Goal: Task Accomplishment & Management: Manage account settings

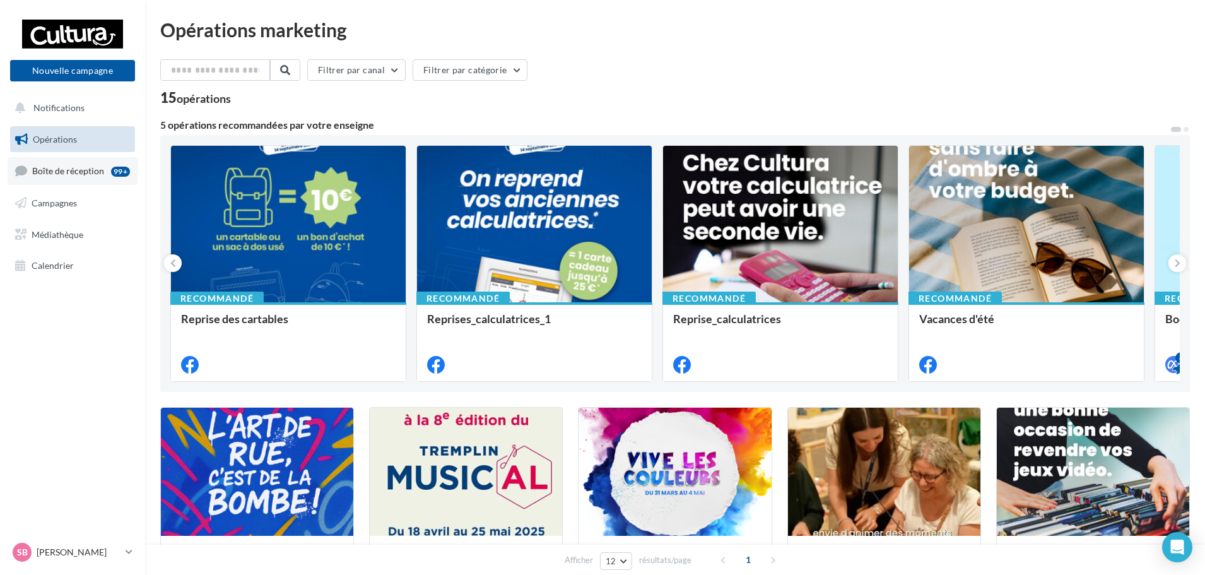
click at [76, 179] on link "Boîte de réception 99+" at bounding box center [73, 170] width 130 height 27
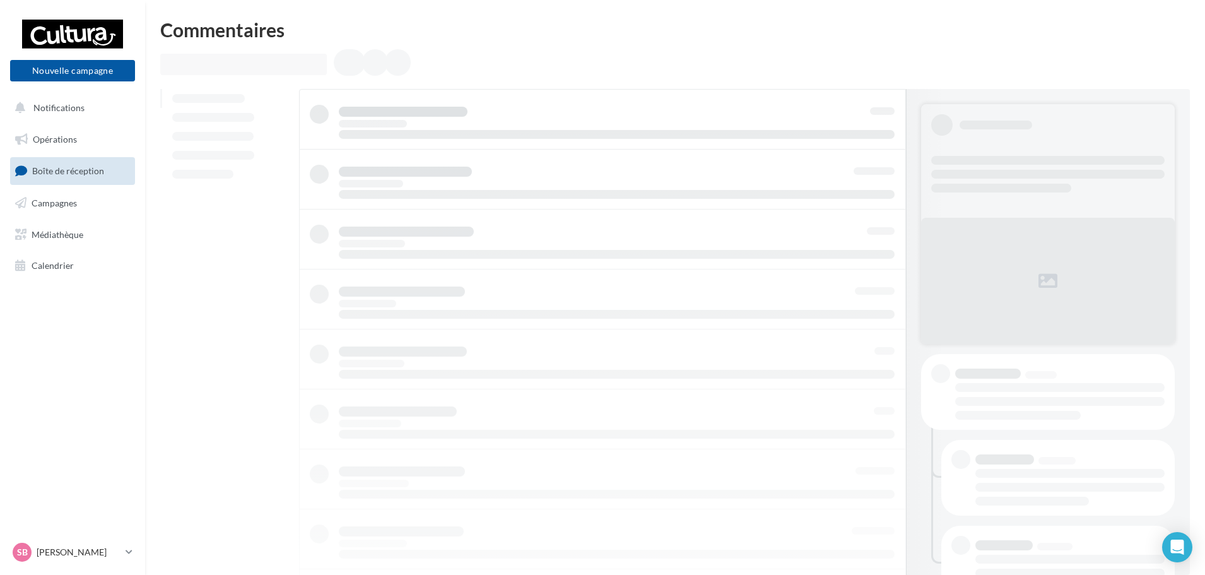
click at [82, 173] on span "Boîte de réception" at bounding box center [68, 170] width 72 height 11
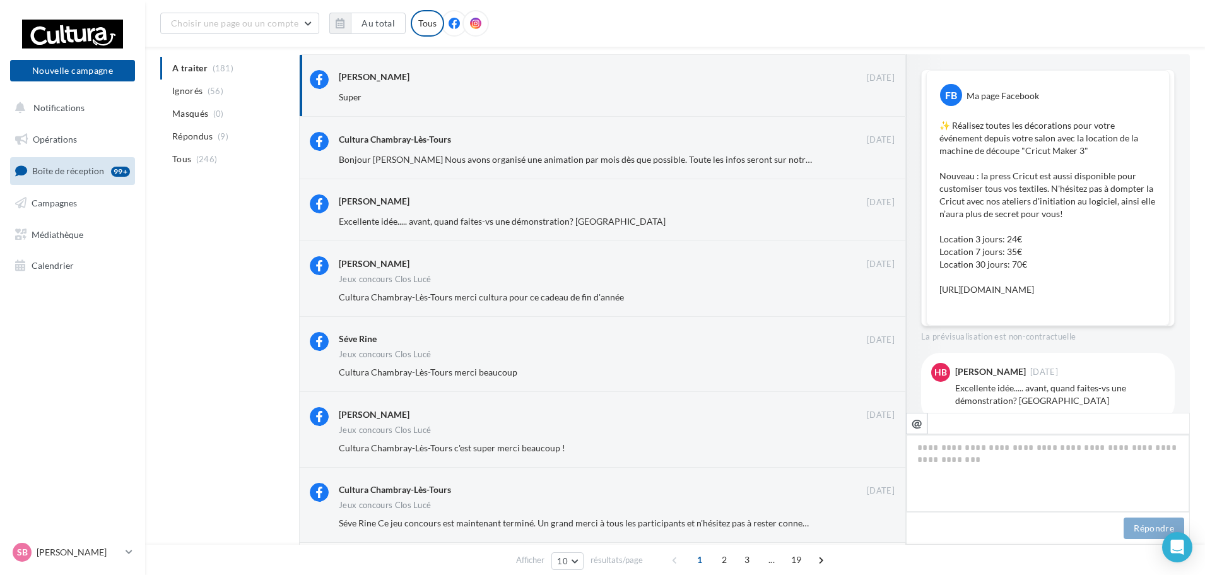
scroll to position [131, 0]
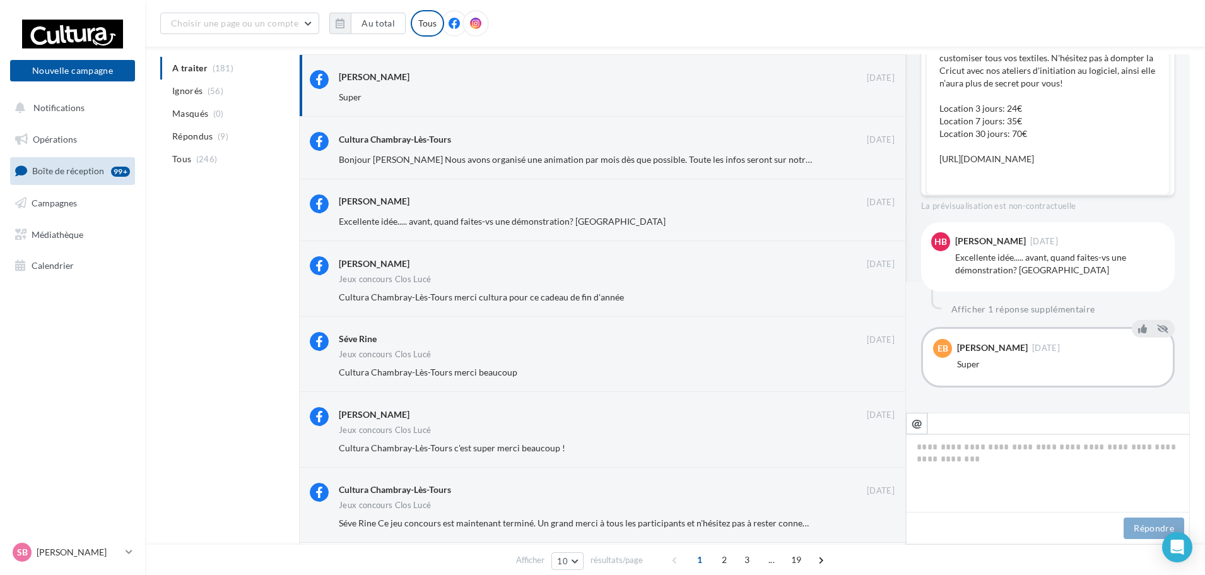
click at [184, 66] on ul "A traiter (181) Ignorés (56) Masqués (0) Répondus (9) Tous (246)" at bounding box center [227, 114] width 134 height 114
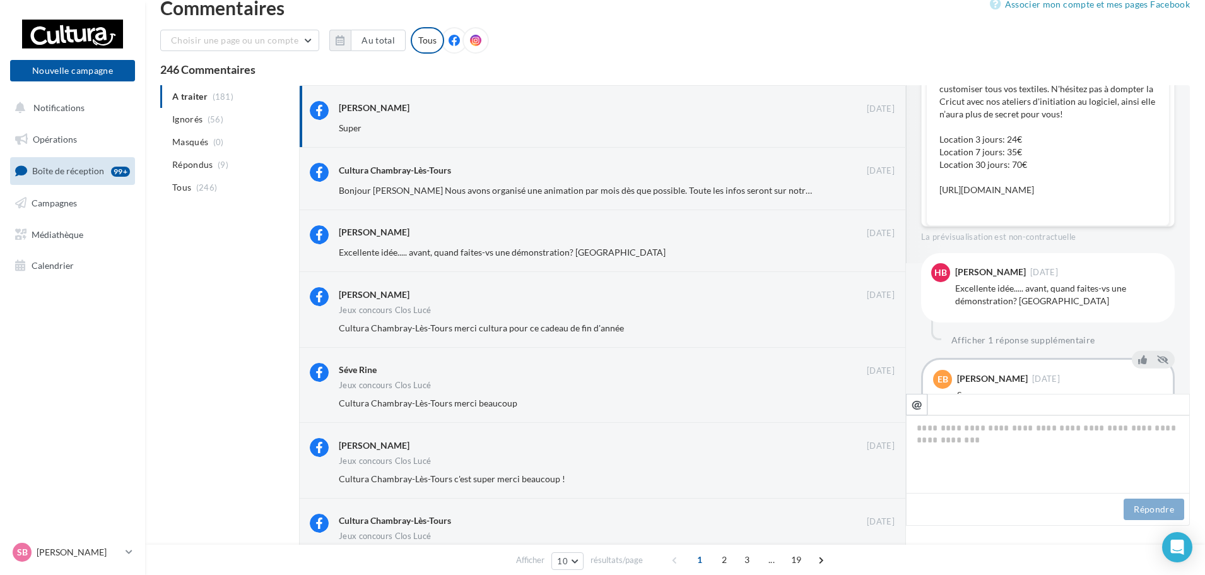
scroll to position [0, 0]
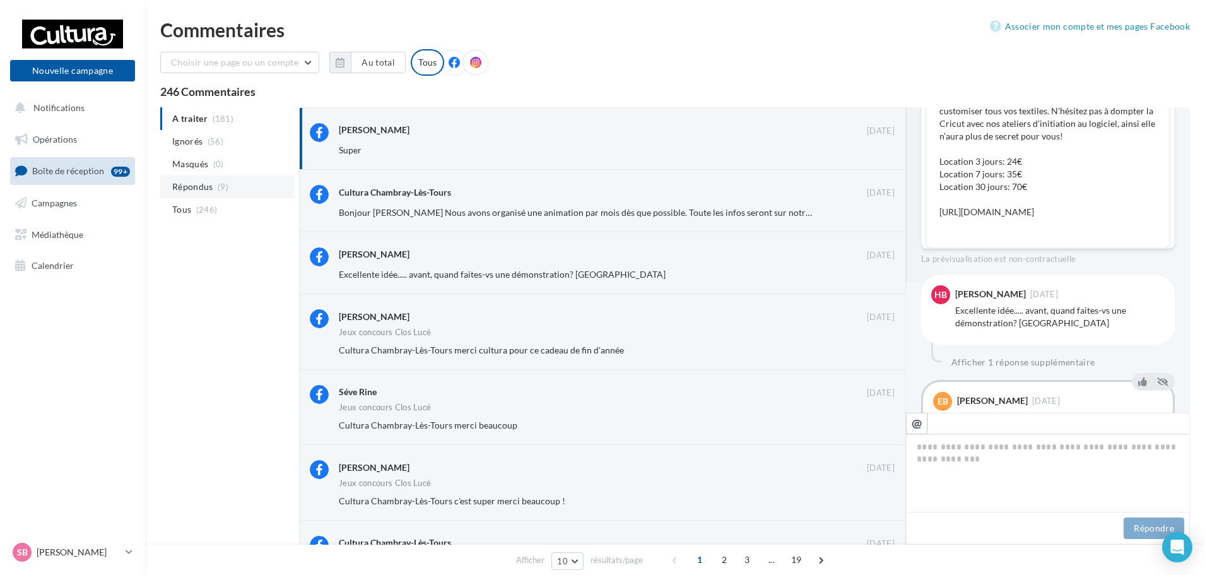
click at [222, 185] on span "(9)" at bounding box center [223, 187] width 11 height 10
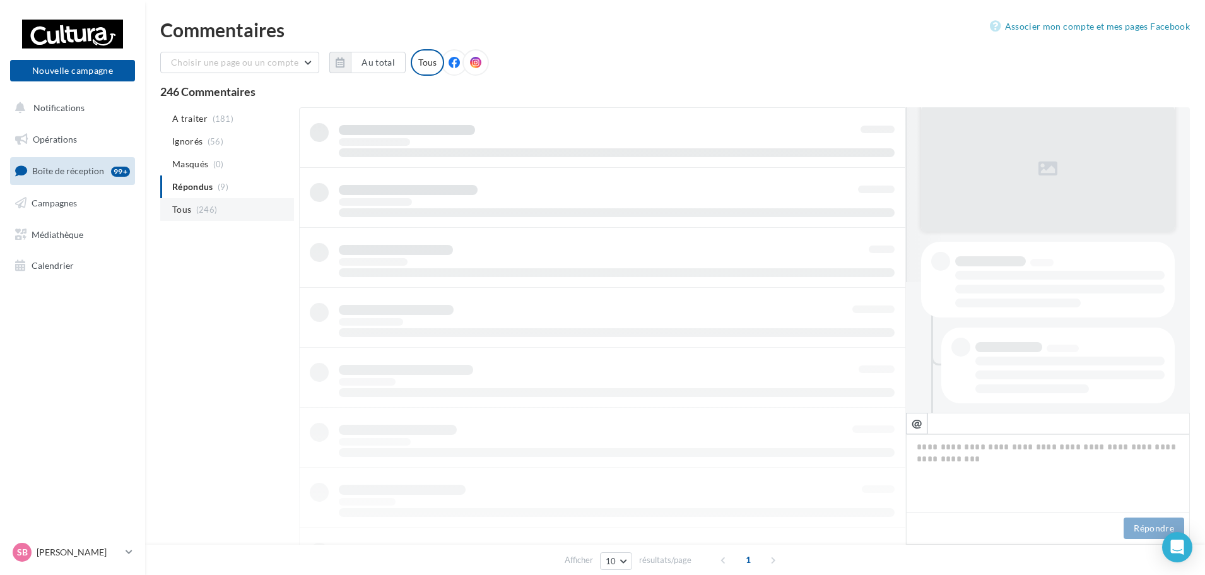
click at [216, 211] on span "(246)" at bounding box center [206, 209] width 21 height 10
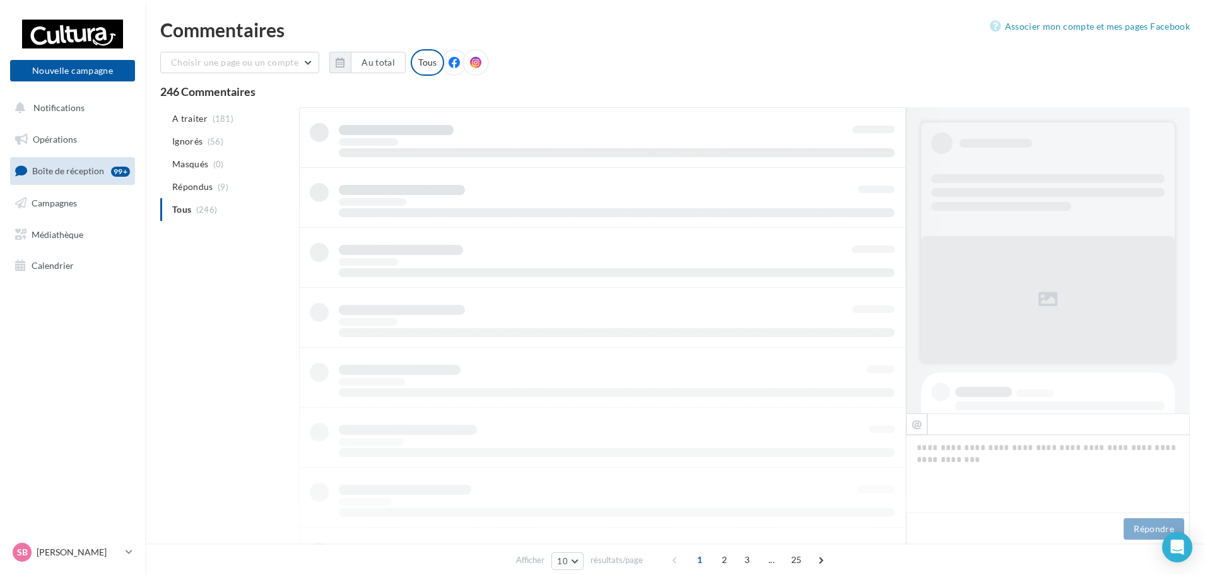
scroll to position [1, 0]
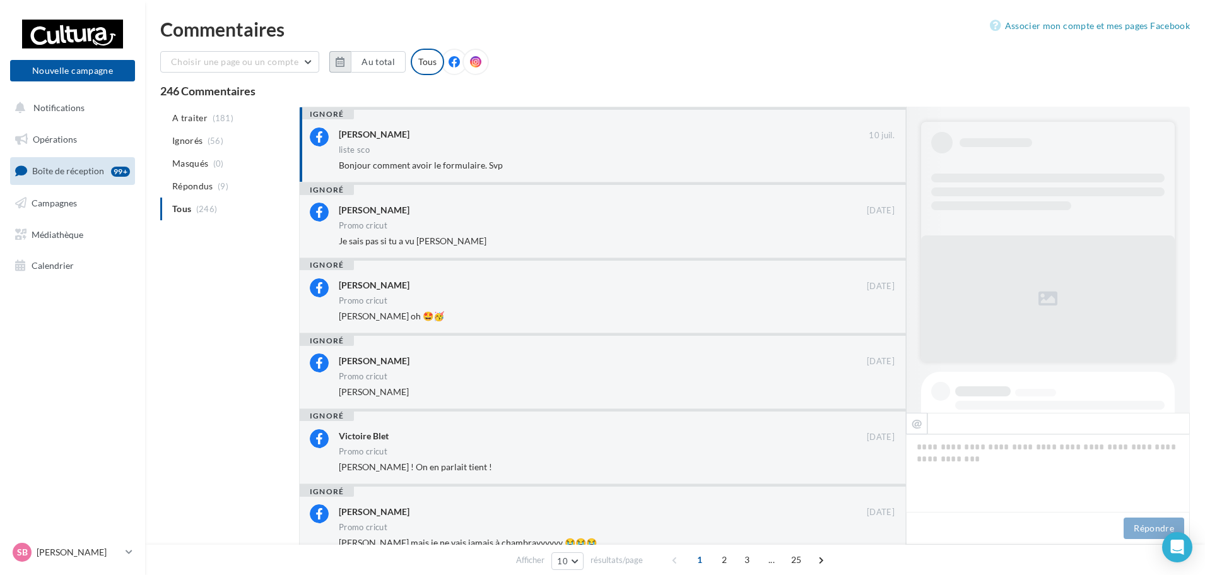
click at [343, 68] on button "button" at bounding box center [339, 61] width 21 height 21
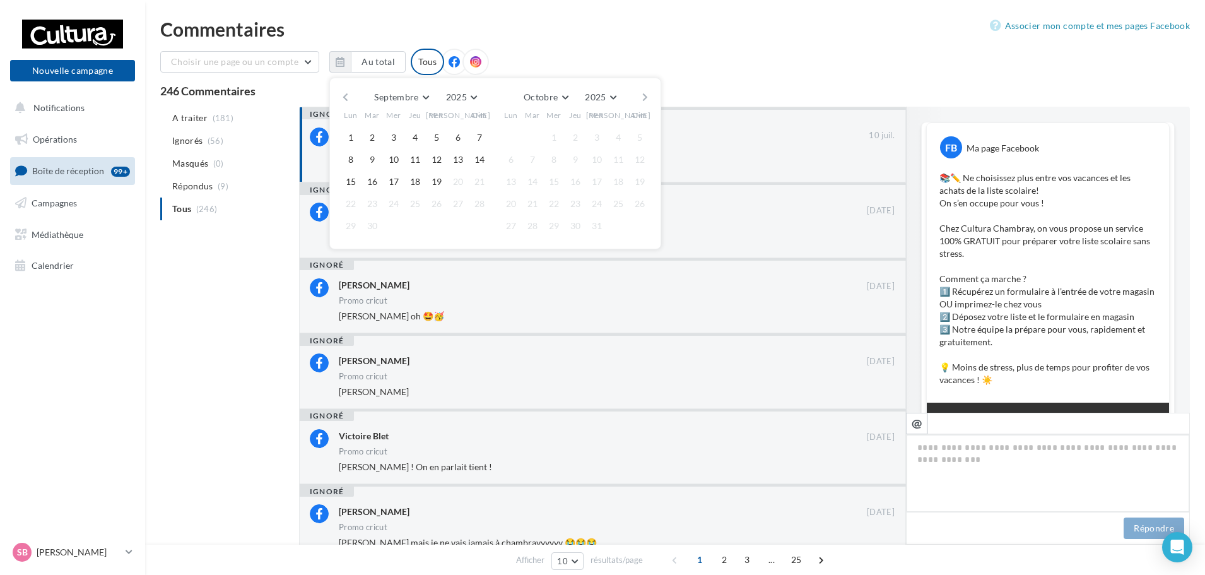
scroll to position [444, 0]
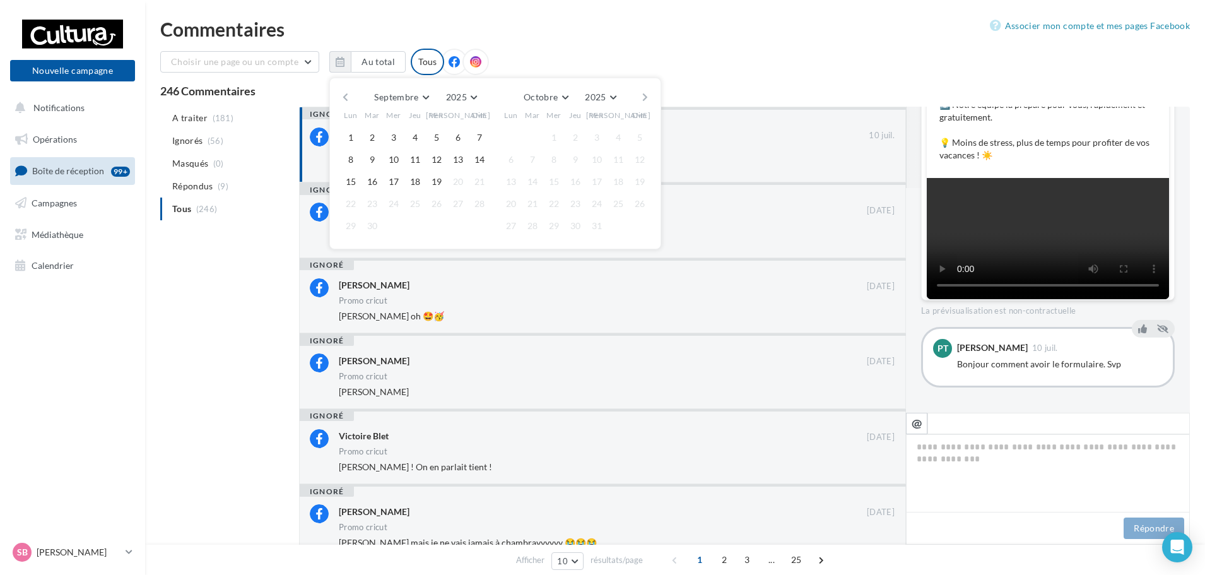
click at [311, 88] on div "246 Commentaires" at bounding box center [675, 90] width 1030 height 11
